Goal: Transaction & Acquisition: Purchase product/service

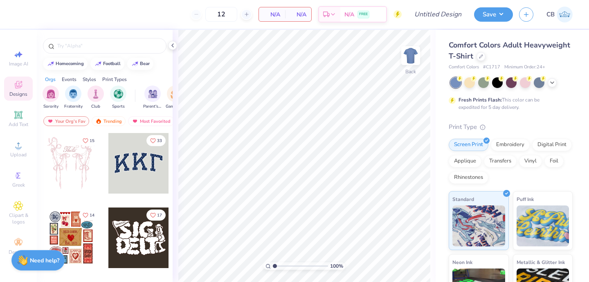
click at [479, 51] on div "Comfort Colors Adult Heavyweight T-Shirt" at bounding box center [511, 51] width 124 height 22
click at [479, 54] on icon at bounding box center [481, 56] width 4 height 4
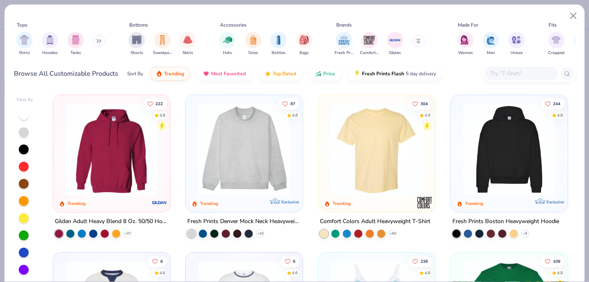
click at [498, 63] on div "Browse All Customizable Products Sort By Trending Most Favorited Top Rated Pric…" at bounding box center [295, 73] width 562 height 23
click at [497, 72] on input "text" at bounding box center [521, 73] width 63 height 9
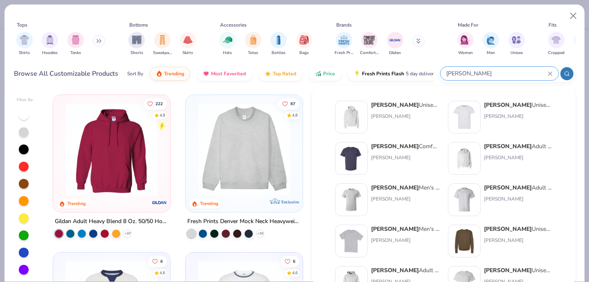
type input "[PERSON_NAME]"
click at [474, 242] on img at bounding box center [464, 240] width 25 height 25
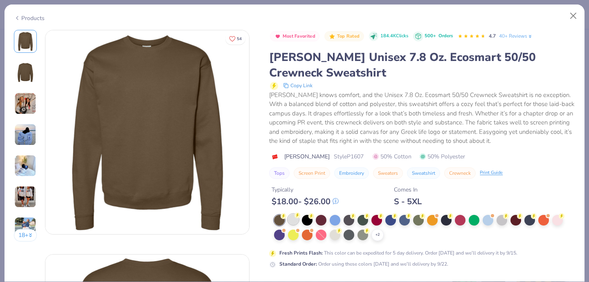
click at [297, 221] on div at bounding box center [293, 219] width 11 height 11
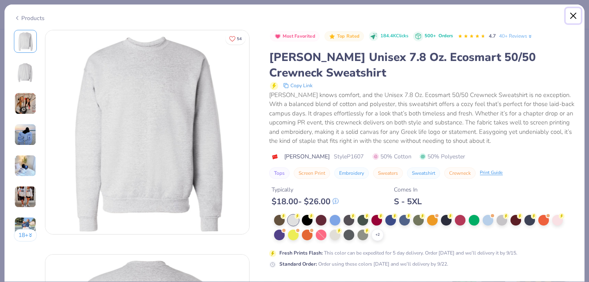
click at [575, 16] on button "Close" at bounding box center [574, 16] width 16 height 16
